Goal: Navigation & Orientation: Find specific page/section

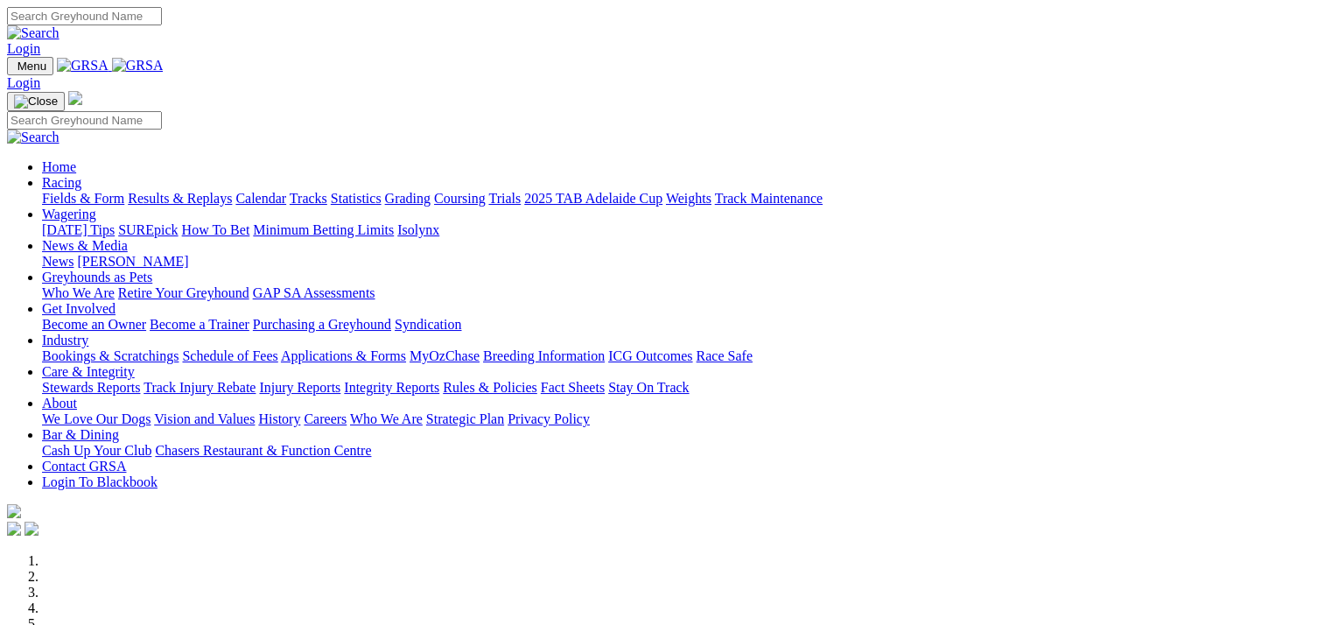
click at [286, 191] on link "Calendar" at bounding box center [260, 198] width 51 height 15
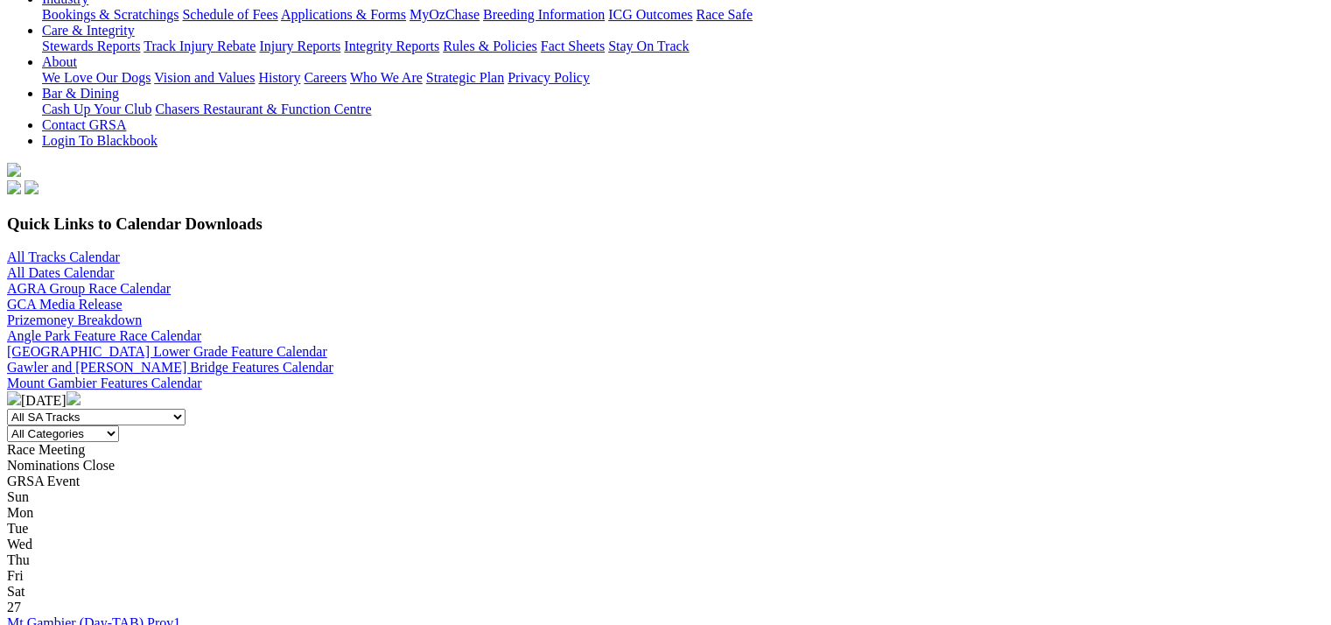
scroll to position [344, 0]
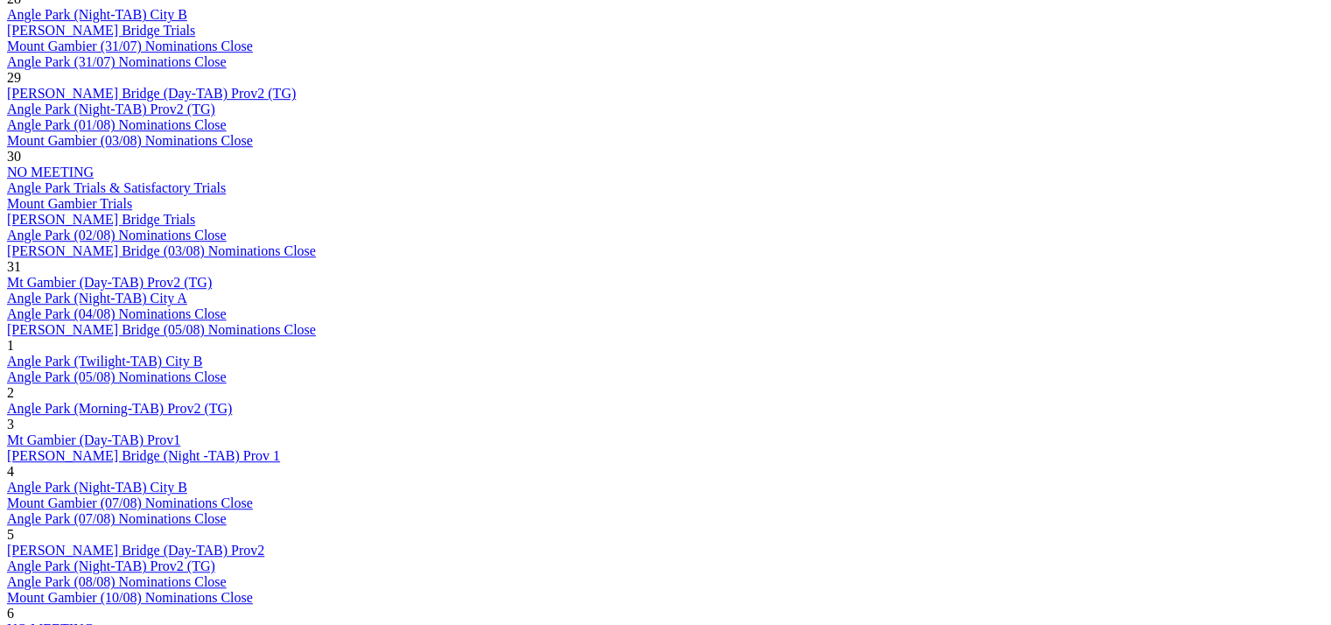
scroll to position [1052, 0]
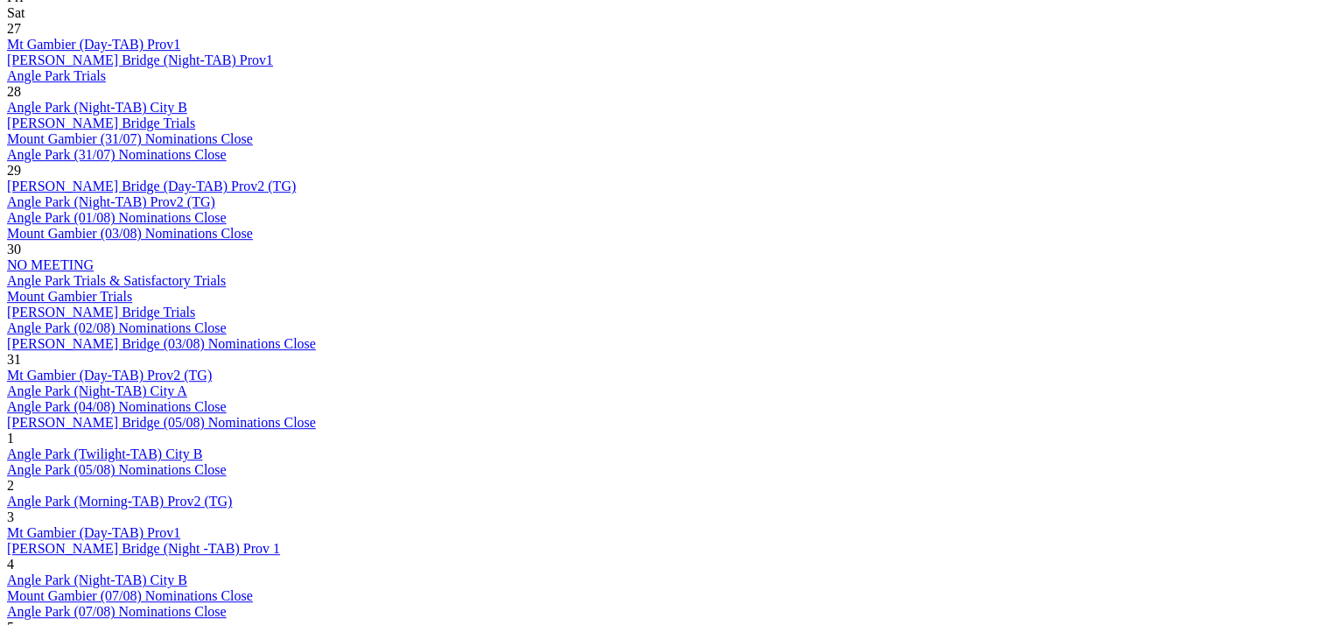
scroll to position [1036, 0]
